Goal: Contribute content: Add original content to the website for others to see

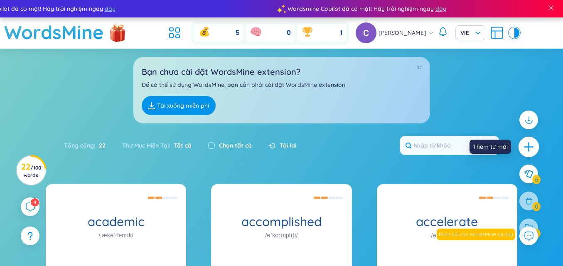
click at [530, 147] on icon "plus" at bounding box center [528, 146] width 9 height 1
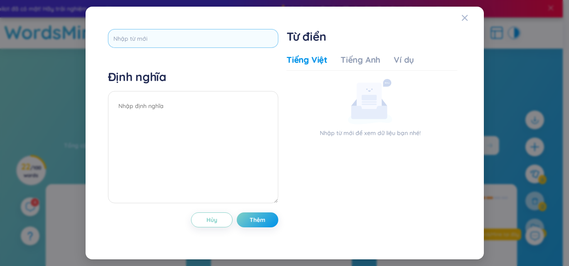
click at [204, 42] on input "text" at bounding box center [193, 38] width 171 height 19
type input "athletic"
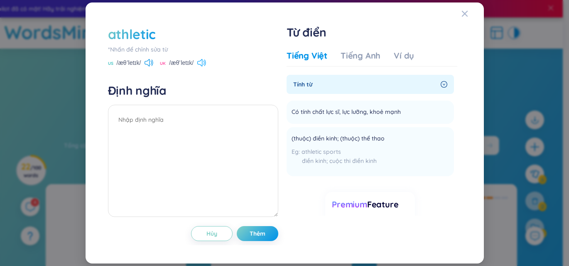
click at [204, 61] on icon at bounding box center [201, 62] width 9 height 7
click at [149, 63] on icon at bounding box center [149, 62] width 9 height 7
click at [150, 62] on icon at bounding box center [147, 62] width 5 height 7
click at [201, 65] on icon at bounding box center [201, 62] width 9 height 7
click at [155, 118] on textarea at bounding box center [193, 161] width 171 height 112
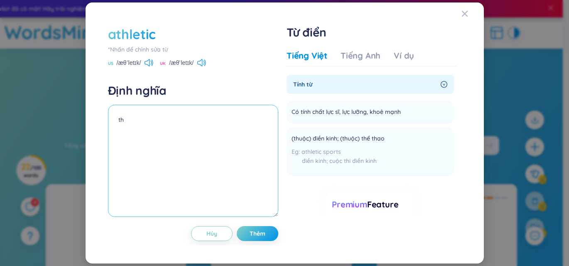
type textarea "t"
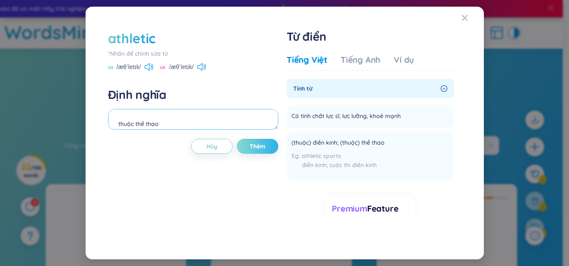
type textarea "thuộc thể thao"
drag, startPoint x: 262, startPoint y: 148, endPoint x: 257, endPoint y: 148, distance: 4.6
click at [260, 148] on span "Thêm" at bounding box center [258, 146] width 16 height 8
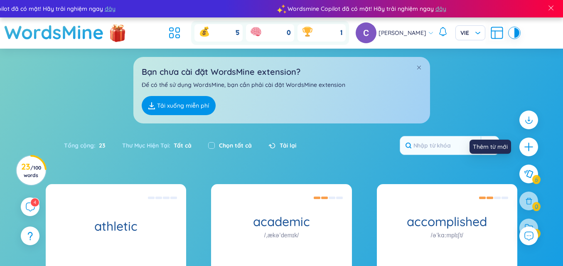
click at [525, 142] on icon "plus" at bounding box center [528, 147] width 10 height 10
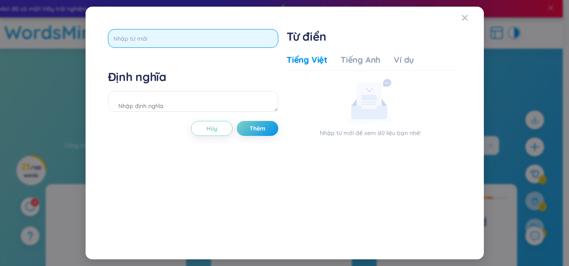
click at [249, 39] on input "text" at bounding box center [193, 38] width 171 height 19
type input "private"
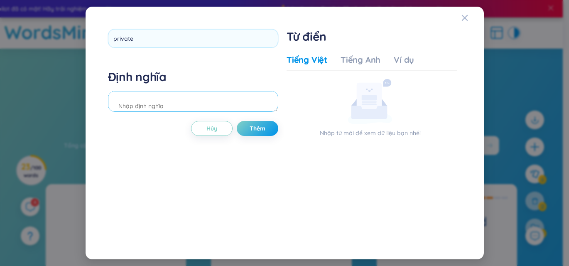
click at [181, 109] on div "Định nghĩa" at bounding box center [193, 91] width 171 height 45
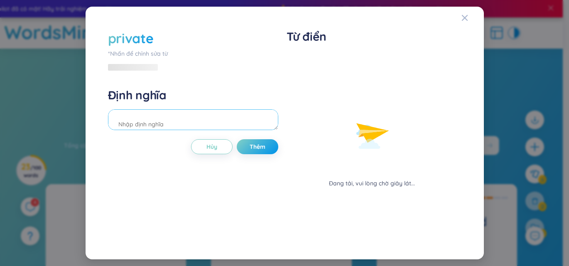
type textarea "y"
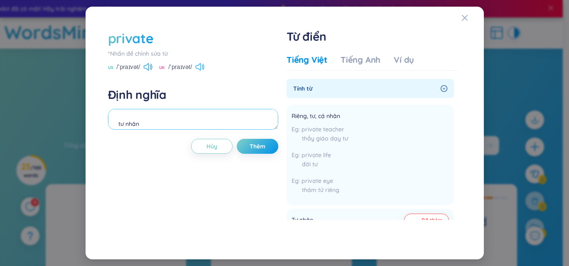
type textarea "tư nhân"
drag, startPoint x: 201, startPoint y: 66, endPoint x: 218, endPoint y: 101, distance: 39.0
click at [201, 67] on icon at bounding box center [200, 66] width 9 height 7
click at [148, 63] on icon at bounding box center [148, 66] width 9 height 7
click at [258, 150] on span "Thêm" at bounding box center [258, 146] width 16 height 8
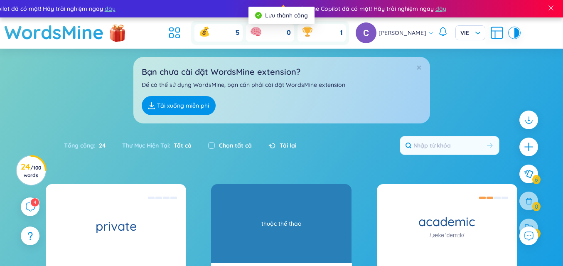
scroll to position [42, 0]
